Goal: Task Accomplishment & Management: Use online tool/utility

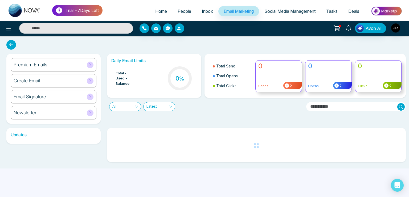
click at [73, 99] on div "Email Signature" at bounding box center [54, 96] width 86 height 13
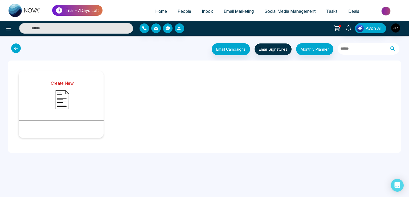
click at [63, 87] on img at bounding box center [62, 99] width 27 height 27
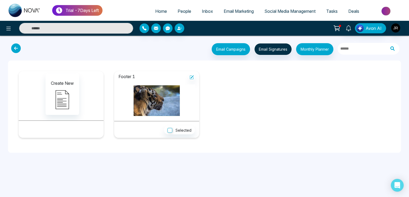
click at [247, 10] on span "Email Marketing" at bounding box center [239, 11] width 30 height 5
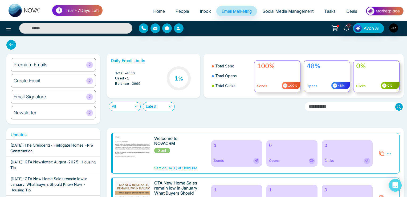
scroll to position [28, 0]
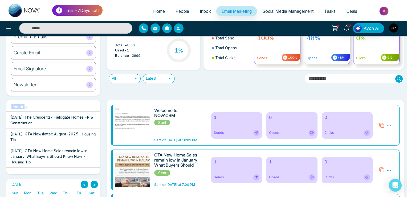
drag, startPoint x: 10, startPoint y: 105, endPoint x: 26, endPoint y: 105, distance: 15.4
click at [26, 105] on h6 "Updates" at bounding box center [53, 106] width 94 height 5
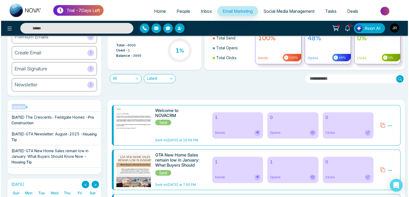
scroll to position [0, 0]
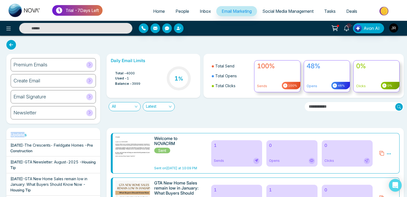
click at [272, 12] on span "Social Media Management" at bounding box center [287, 11] width 51 height 5
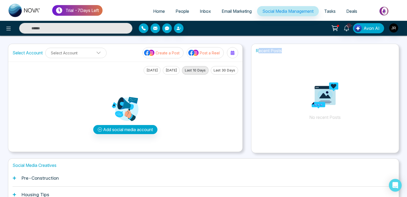
drag, startPoint x: 259, startPoint y: 50, endPoint x: 283, endPoint y: 50, distance: 23.7
click at [283, 50] on h1 "Recent Posts" at bounding box center [324, 50] width 147 height 5
click at [8, 27] on icon at bounding box center [8, 28] width 6 height 6
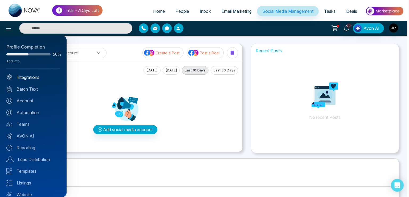
click at [23, 75] on link "Integrations" at bounding box center [33, 77] width 54 height 6
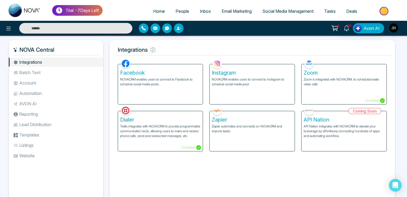
click at [241, 132] on p "Zapier automates and connects on NOVACRM and imports leads." at bounding box center [252, 129] width 81 height 10
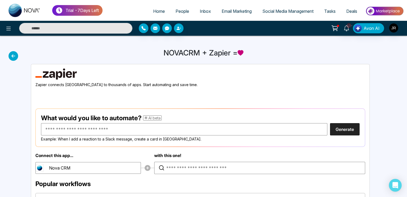
click at [12, 54] on icon at bounding box center [14, 56] width 10 height 10
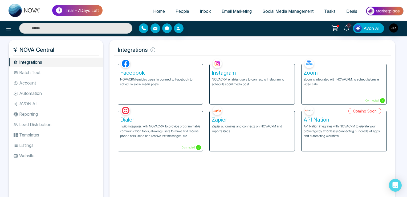
click at [34, 72] on li "Batch Text" at bounding box center [56, 72] width 94 height 9
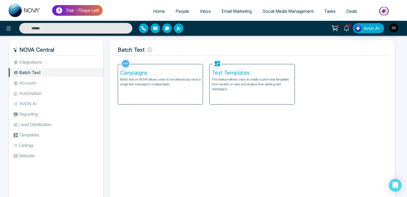
click at [150, 82] on p "Batch text on NOVA allows users to simultaneously send a single text message to…" at bounding box center [160, 82] width 81 height 10
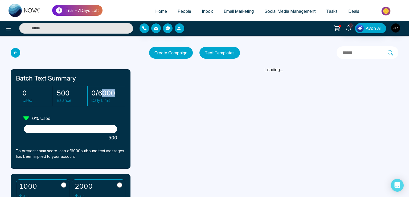
drag, startPoint x: 100, startPoint y: 91, endPoint x: 117, endPoint y: 91, distance: 16.8
click at [117, 91] on h3 "0 / 6000" at bounding box center [106, 93] width 31 height 8
click at [111, 93] on h3 "0 / 6000" at bounding box center [106, 93] width 31 height 8
drag, startPoint x: 59, startPoint y: 100, endPoint x: 69, endPoint y: 100, distance: 9.9
click at [69, 100] on p "Balance" at bounding box center [72, 100] width 30 height 6
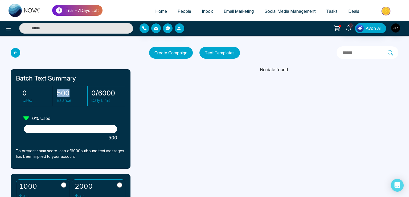
drag, startPoint x: 58, startPoint y: 92, endPoint x: 69, endPoint y: 91, distance: 11.7
click at [69, 91] on h3 "500" at bounding box center [72, 93] width 30 height 8
click at [59, 92] on h3 "500" at bounding box center [72, 93] width 30 height 8
drag, startPoint x: 98, startPoint y: 92, endPoint x: 114, endPoint y: 94, distance: 16.4
click at [114, 94] on h3 "0 / 6000" at bounding box center [106, 93] width 31 height 8
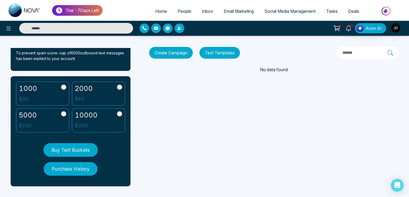
scroll to position [102, 0]
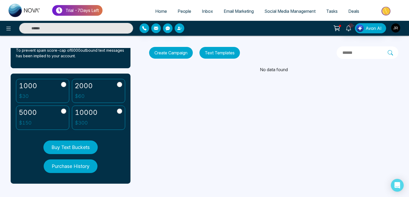
click at [76, 143] on button "Buy Text Buckets" at bounding box center [70, 147] width 54 height 14
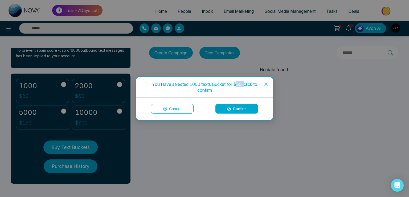
drag, startPoint x: 235, startPoint y: 83, endPoint x: 246, endPoint y: 83, distance: 10.7
click at [244, 83] on div "You Have selected 1000 texts Bucket for $30, click to confirm" at bounding box center [204, 87] width 125 height 12
drag, startPoint x: 264, startPoint y: 84, endPoint x: 250, endPoint y: 88, distance: 14.2
click at [264, 84] on span "Close" at bounding box center [266, 84] width 14 height 14
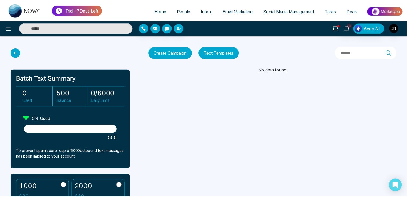
scroll to position [0, 0]
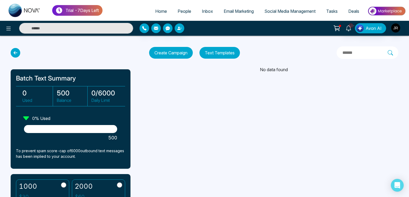
click at [175, 53] on button "Create Campaign" at bounding box center [171, 53] width 44 height 12
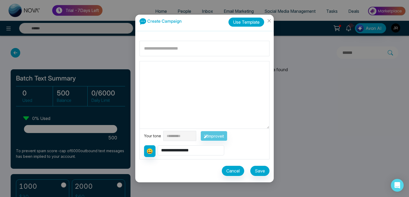
click at [236, 21] on button "Use Template" at bounding box center [247, 22] width 36 height 9
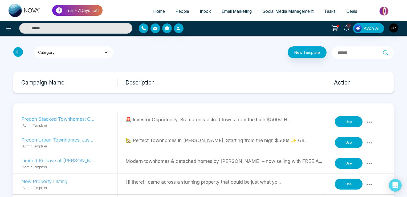
click at [71, 51] on button "Category" at bounding box center [74, 52] width 80 height 12
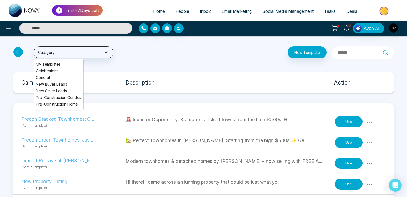
click at [350, 122] on button "Use" at bounding box center [349, 121] width 28 height 11
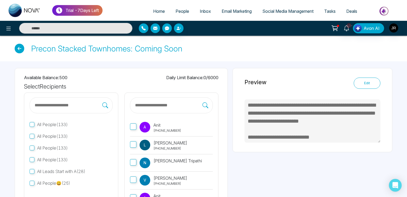
click at [160, 129] on p "[PHONE_NUMBER]" at bounding box center [167, 130] width 28 height 5
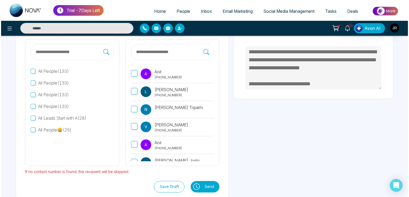
scroll to position [61, 0]
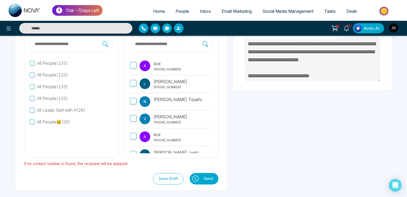
click at [195, 178] on icon at bounding box center [195, 178] width 6 height 6
type textarea "**********"
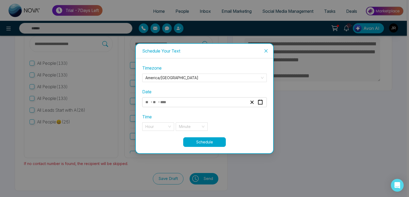
click at [160, 102] on span "-" at bounding box center [159, 102] width 2 height 6
click at [173, 102] on div "- -" at bounding box center [196, 102] width 103 height 7
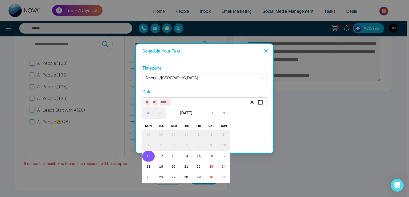
click at [151, 156] on button "11" at bounding box center [148, 156] width 13 height 11
type input "*"
type input "**"
type input "****"
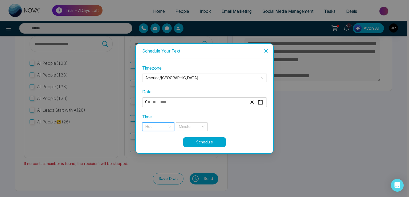
click at [153, 125] on input "search" at bounding box center [156, 127] width 22 height 8
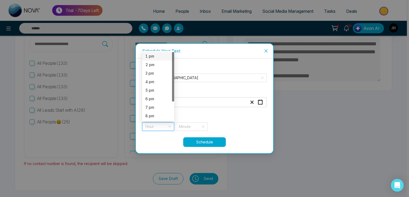
click at [148, 58] on div "1 pm" at bounding box center [158, 56] width 26 height 6
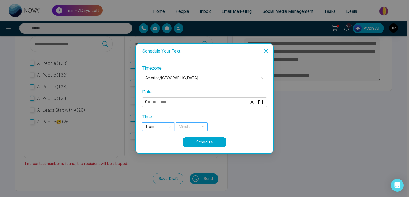
click at [189, 127] on input "search" at bounding box center [190, 127] width 22 height 8
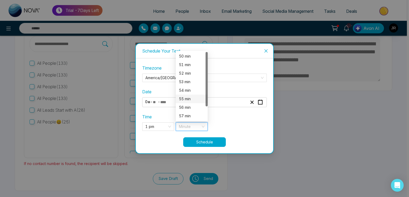
click at [186, 96] on div "55 min" at bounding box center [192, 99] width 32 height 9
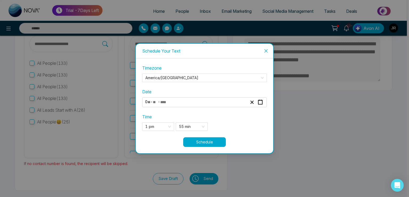
click at [200, 143] on button "Schedule" at bounding box center [204, 142] width 43 height 10
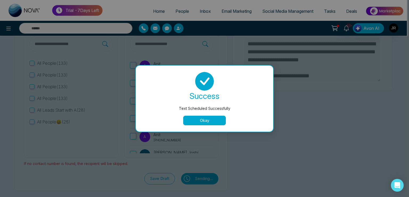
click at [200, 121] on button "Okay" at bounding box center [204, 121] width 43 height 10
type textarea "**********"
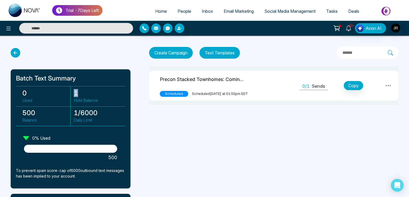
click at [77, 92] on h3 "1" at bounding box center [98, 93] width 48 height 8
drag, startPoint x: 76, startPoint y: 99, endPoint x: 91, endPoint y: 101, distance: 15.0
click at [91, 101] on p "Hold Balance" at bounding box center [98, 100] width 48 height 6
drag, startPoint x: 74, startPoint y: 113, endPoint x: 79, endPoint y: 111, distance: 5.5
click at [79, 111] on div "1 / 6000 Daily Limit" at bounding box center [96, 116] width 51 height 20
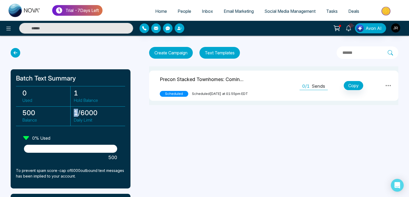
click at [389, 85] on icon at bounding box center [388, 85] width 6 height 6
click at [377, 111] on link "Unschedule" at bounding box center [377, 108] width 27 height 10
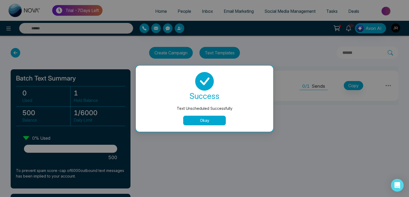
click at [380, 108] on div "Text Unscheduled Successfully success Text Unscheduled Successfully Okay" at bounding box center [204, 98] width 409 height 197
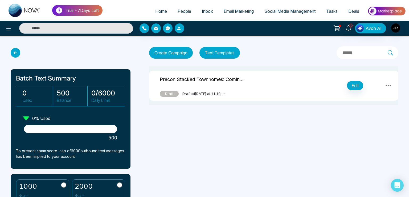
click at [388, 87] on icon at bounding box center [388, 85] width 6 height 6
drag, startPoint x: 220, startPoint y: 130, endPoint x: 218, endPoint y: 131, distance: 2.7
click at [220, 131] on div "Trial - 7 Days Left Home People Inbox Email Marketing Social Media Management T…" at bounding box center [204, 98] width 409 height 197
click at [15, 54] on icon at bounding box center [16, 53] width 10 height 10
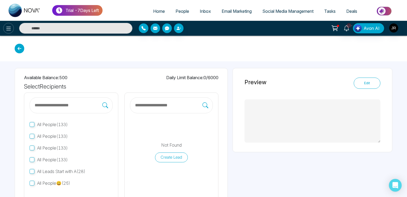
click at [6, 27] on icon at bounding box center [8, 28] width 6 height 6
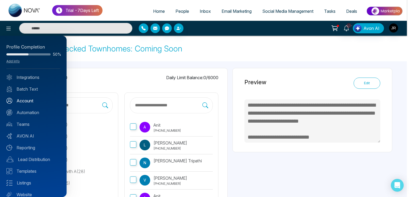
click at [26, 100] on link "Account" at bounding box center [33, 100] width 54 height 6
type textarea "**********"
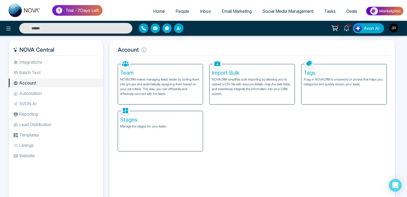
click at [146, 82] on p "NOVACRM makes managing leads easier by sorting them into groups and automatical…" at bounding box center [160, 86] width 81 height 19
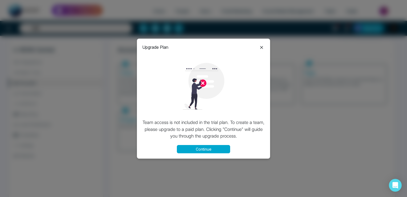
click at [260, 44] on div at bounding box center [261, 47] width 6 height 7
click at [261, 46] on icon at bounding box center [261, 47] width 6 height 6
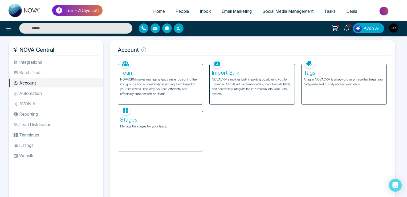
click at [39, 92] on li "Automation" at bounding box center [56, 93] width 94 height 9
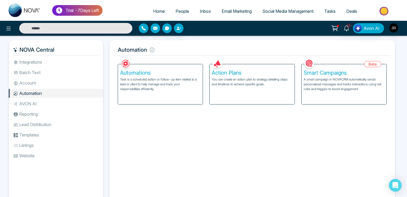
click at [36, 103] on li "AVON AI" at bounding box center [56, 103] width 94 height 9
